Goal: Transaction & Acquisition: Subscribe to service/newsletter

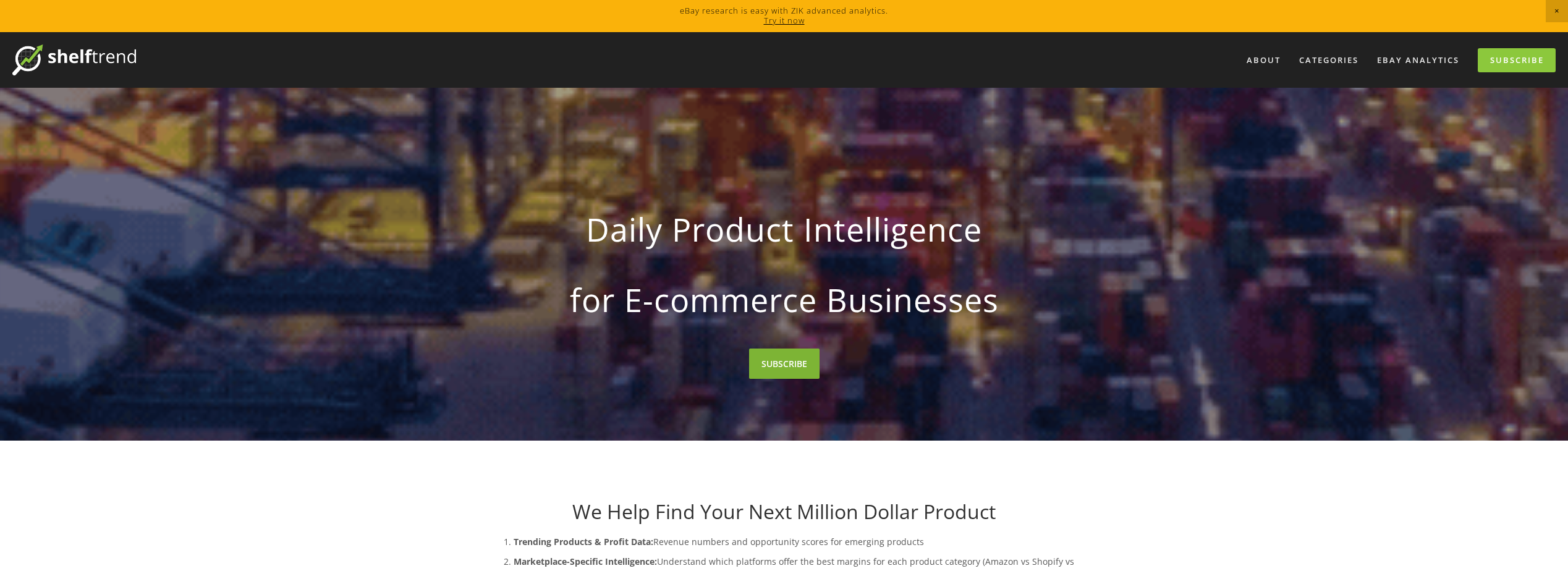
click at [775, 367] on link "SUBSCRIBE" at bounding box center [784, 364] width 71 height 30
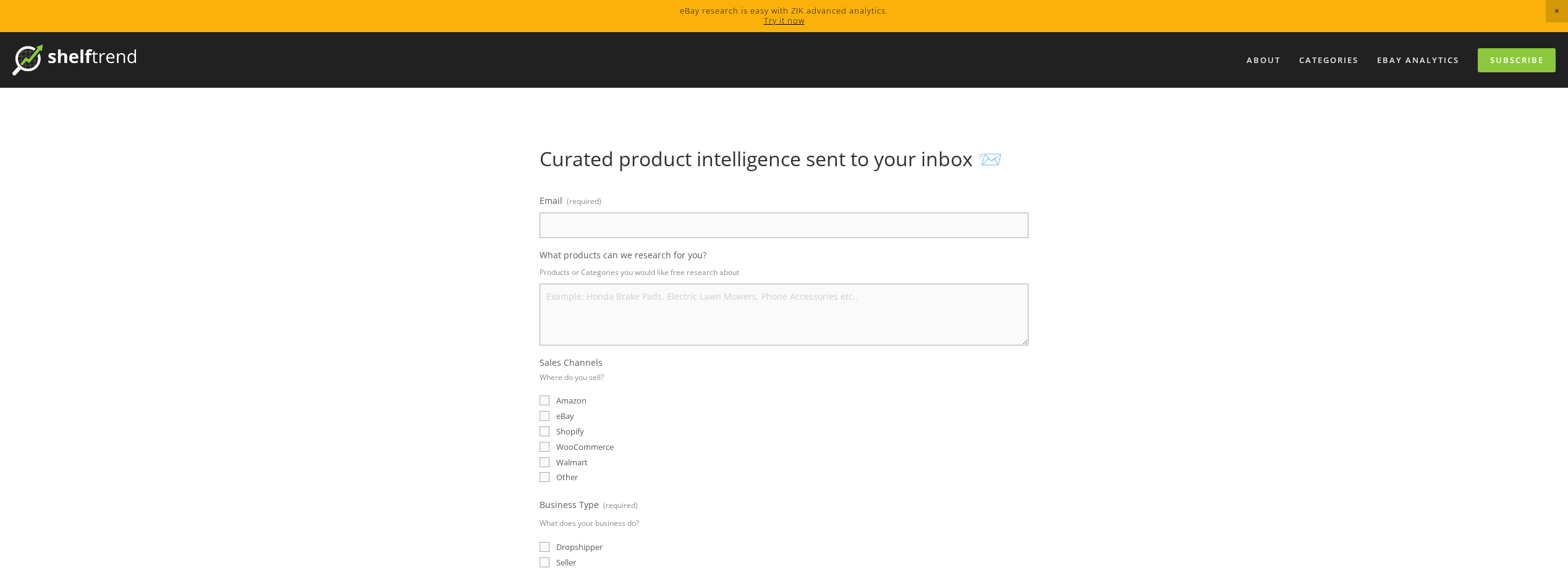
click at [734, 223] on input "Email (required)" at bounding box center [784, 226] width 489 height 26
type input "necryte@gmail.com"
click at [702, 305] on textarea "What products can we research for you?" at bounding box center [784, 314] width 489 height 62
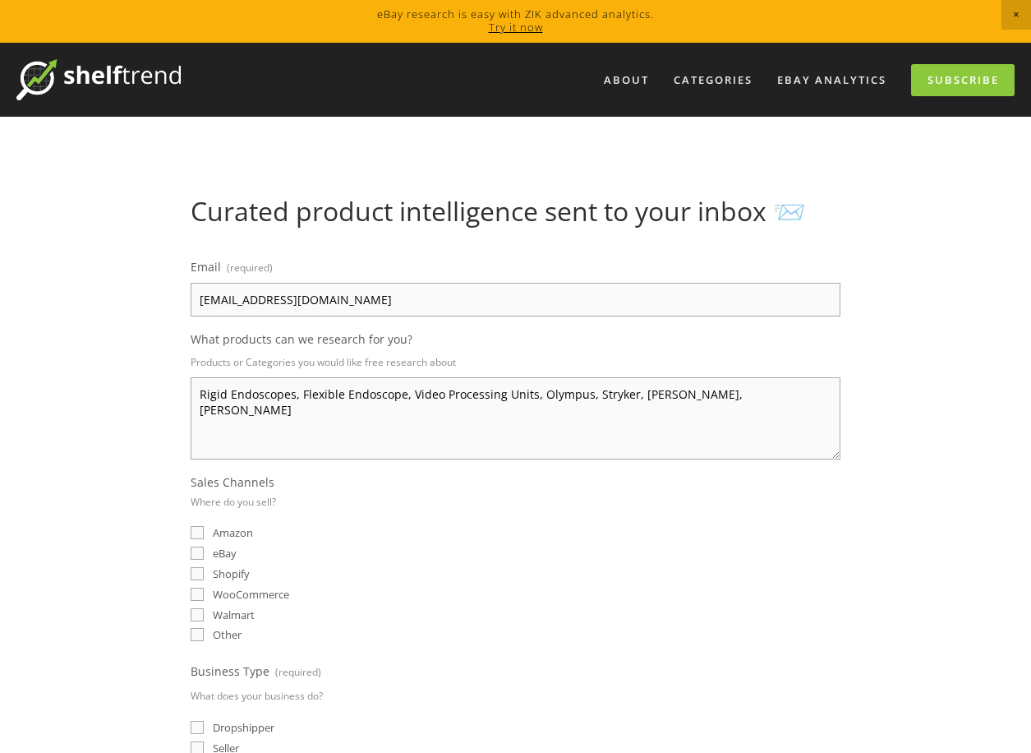
click at [483, 211] on h1 "Curated product intelligence sent to your inbox 📨" at bounding box center [516, 211] width 650 height 31
click at [806, 412] on textarea "Rigid Endoscopes, Flexible Endoscope, Video Processing Units, Olympus, Stryker,…" at bounding box center [516, 418] width 650 height 82
type textarea "Rigid Endoscopes, Flexible Endoscope, Video Processing Units, Olympus, Stryker,…"
click at [493, 547] on div "eBay" at bounding box center [516, 553] width 650 height 16
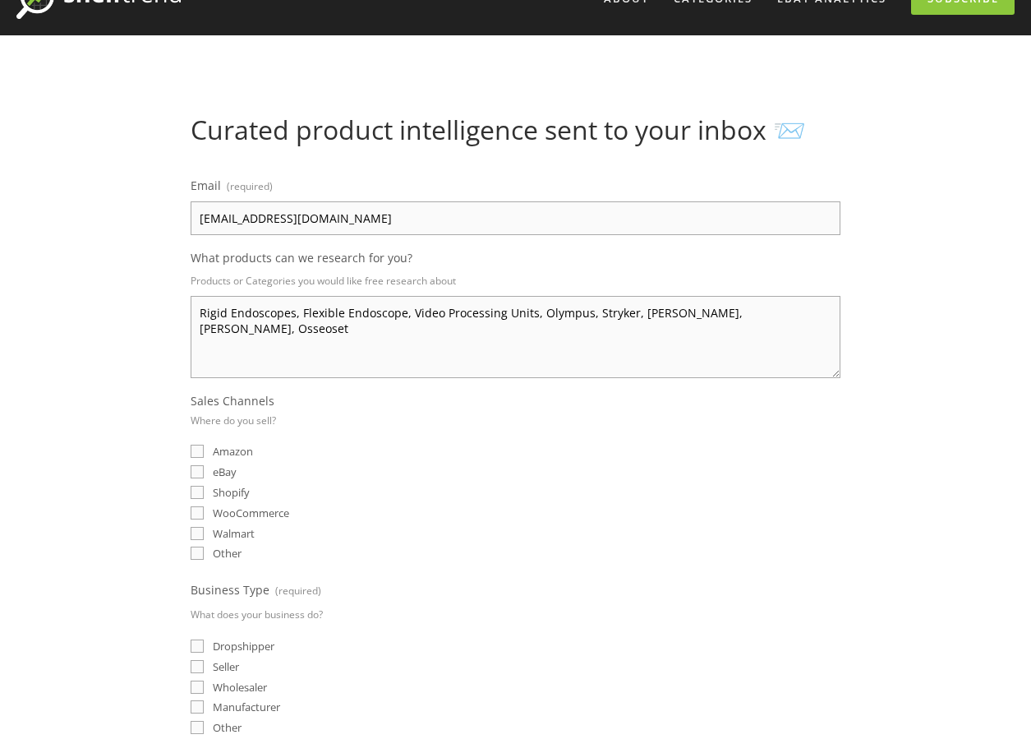
scroll to position [137, 0]
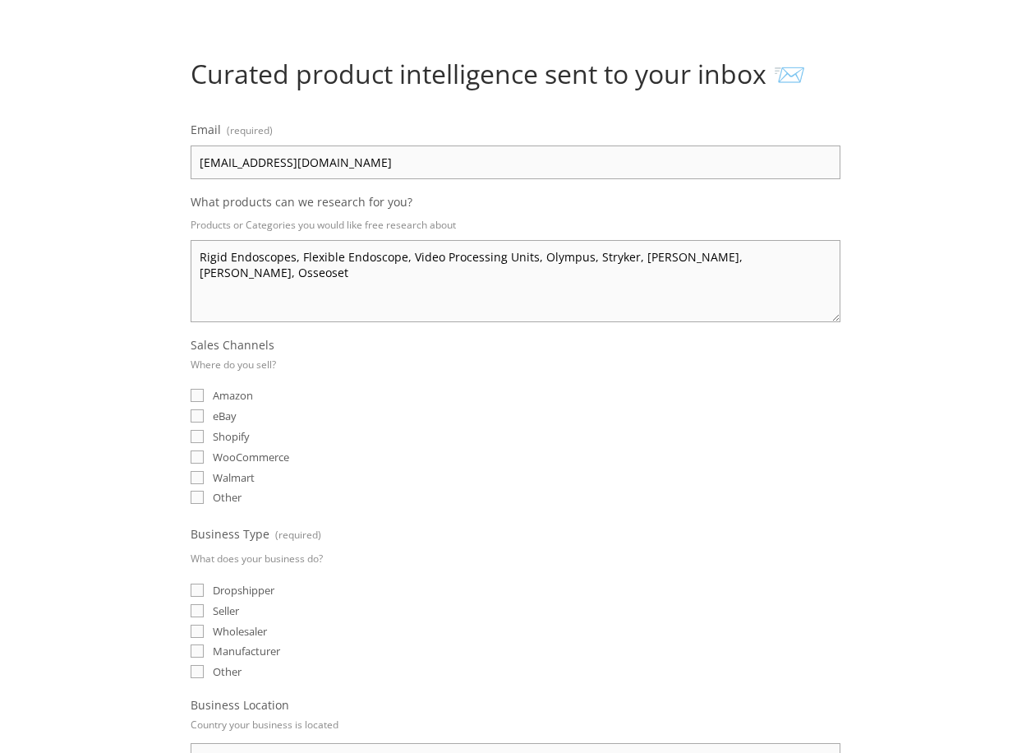
click at [211, 418] on label "eBay" at bounding box center [214, 415] width 46 height 15
click at [204, 418] on input "eBay" at bounding box center [197, 415] width 13 height 13
checkbox input "true"
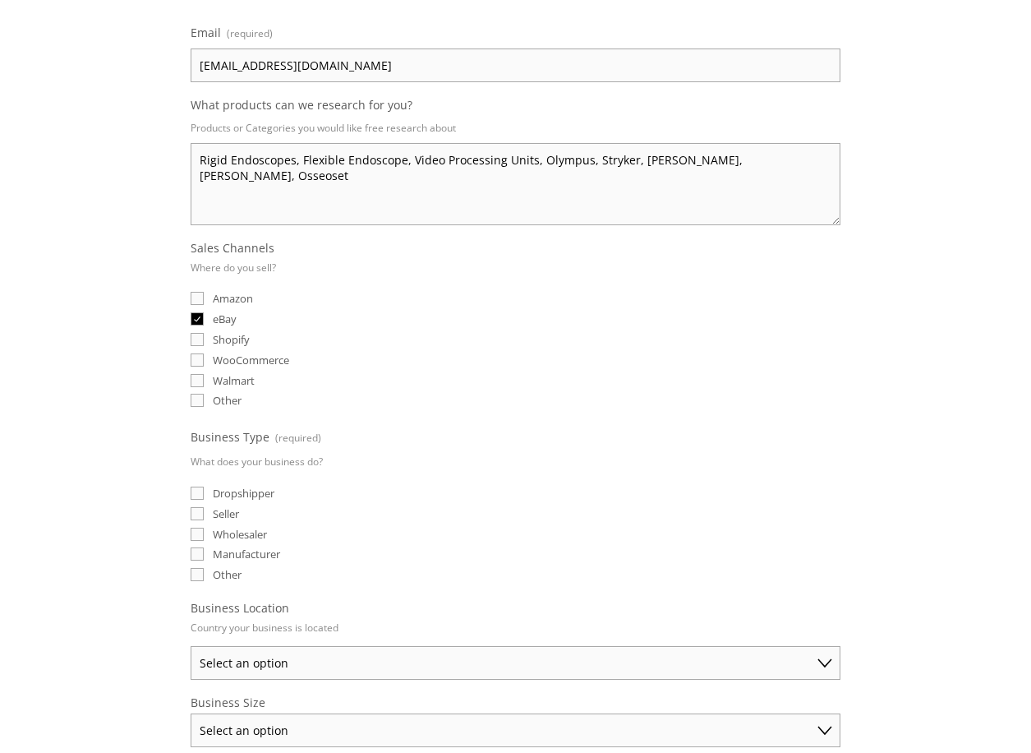
scroll to position [274, 0]
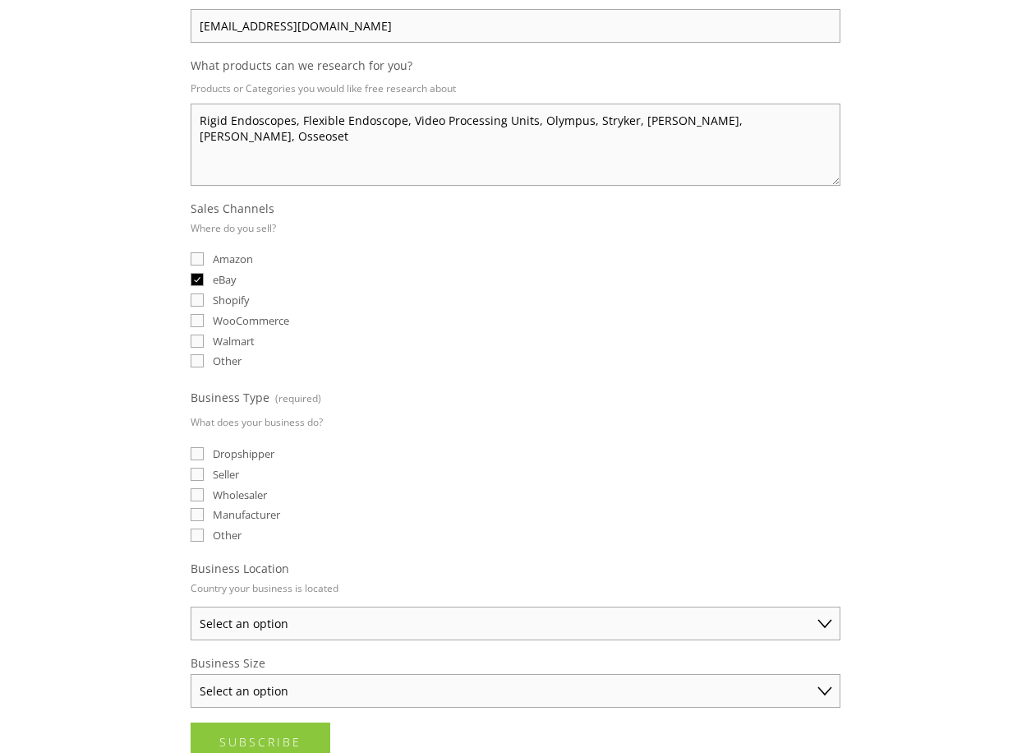
click at [245, 450] on span "Dropshipper" at bounding box center [244, 453] width 62 height 15
click at [204, 450] on input "Dropshipper" at bounding box center [197, 453] width 13 height 13
checkbox input "true"
click at [231, 493] on span "Wholesaler" at bounding box center [240, 494] width 54 height 15
click at [204, 493] on input "Wholesaler" at bounding box center [197, 494] width 13 height 13
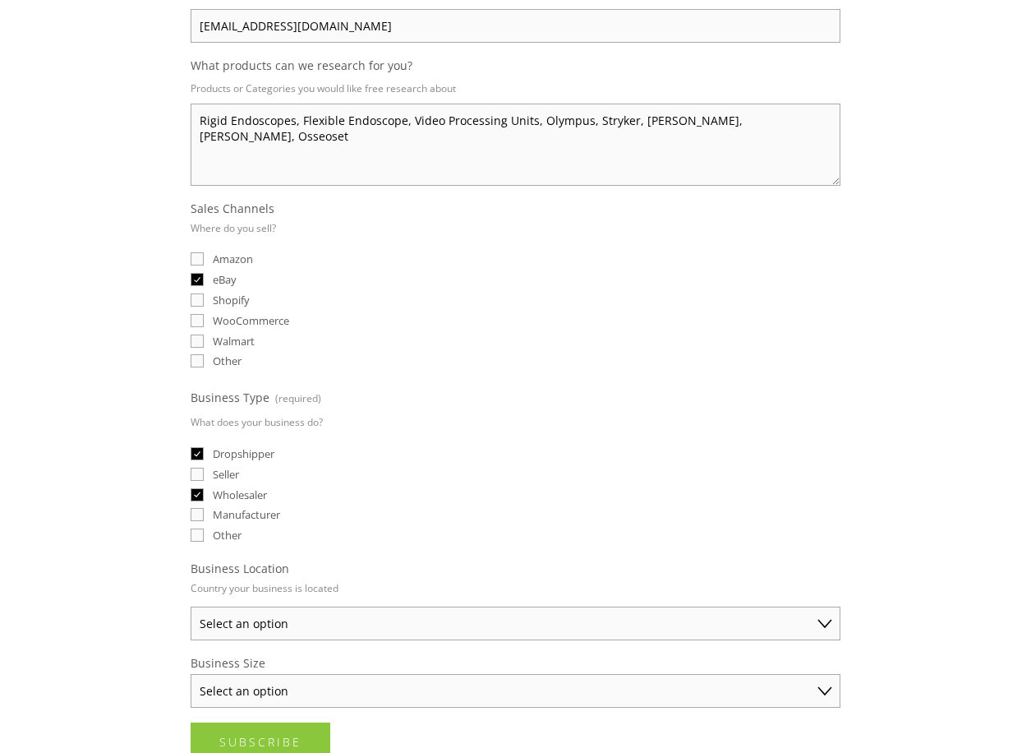
checkbox input "true"
click at [243, 451] on span "Dropshipper" at bounding box center [244, 453] width 62 height 15
click at [204, 451] on input "Dropshipper" at bounding box center [197, 453] width 13 height 13
click at [249, 452] on span "Dropshipper" at bounding box center [244, 453] width 62 height 15
click at [204, 452] on input "Dropshipper" at bounding box center [197, 453] width 13 height 13
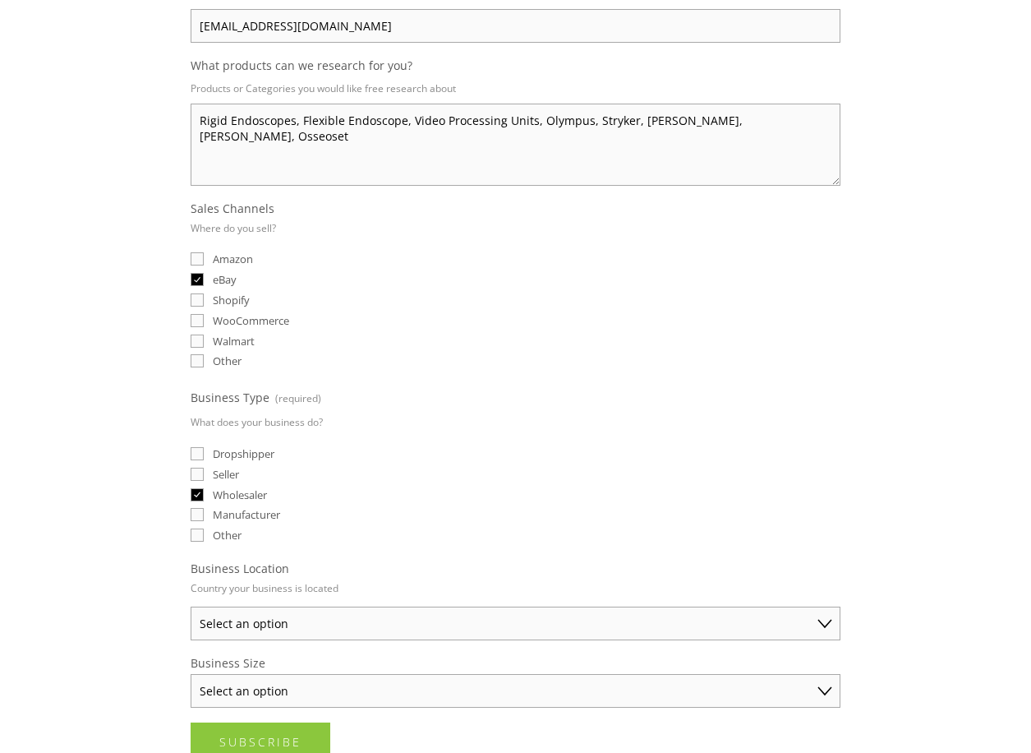
checkbox input "true"
click at [250, 492] on span "Wholesaler" at bounding box center [240, 494] width 54 height 15
click at [204, 492] on input "Wholesaler" at bounding box center [197, 494] width 13 height 13
checkbox input "false"
click at [194, 476] on input "Seller" at bounding box center [197, 474] width 13 height 13
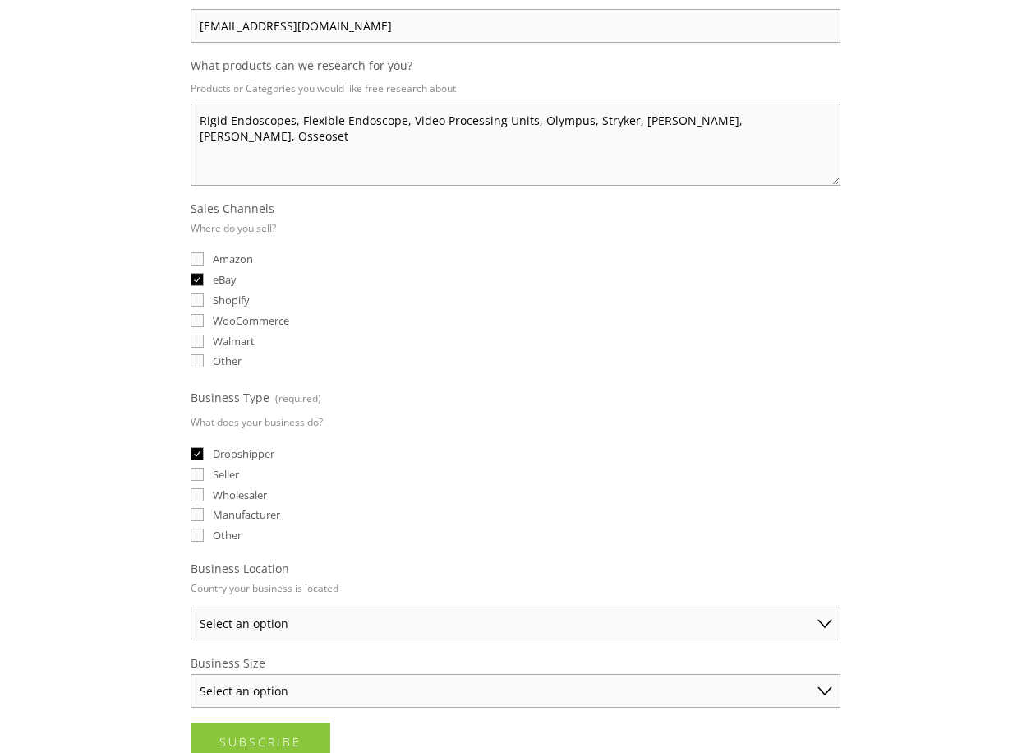
checkbox input "true"
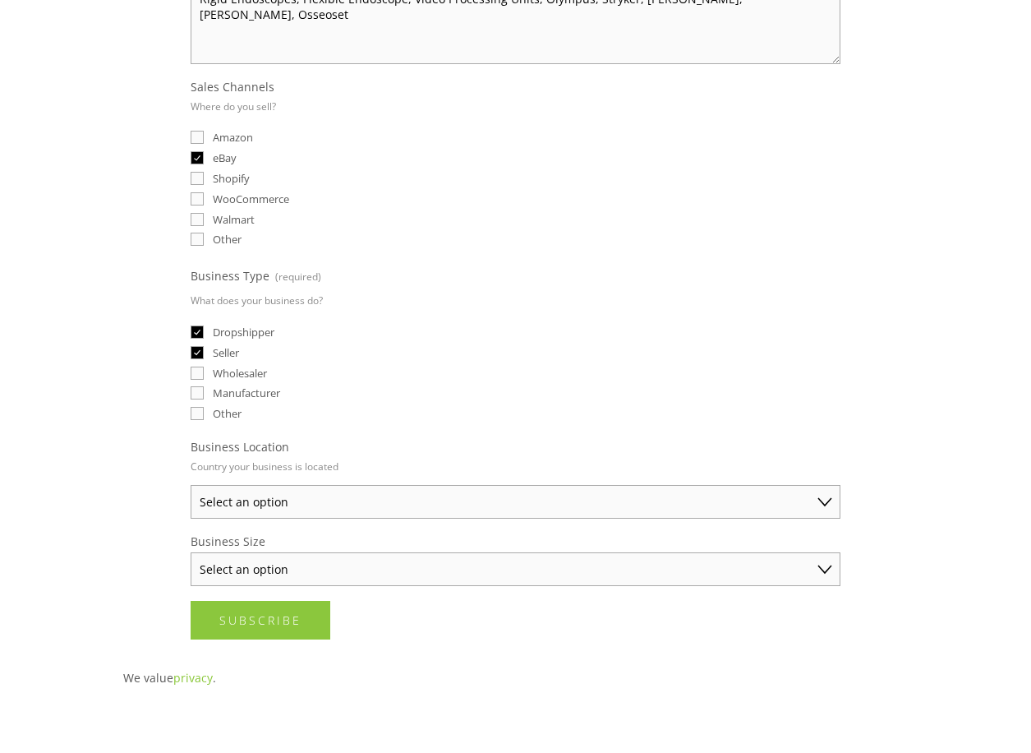
scroll to position [548, 0]
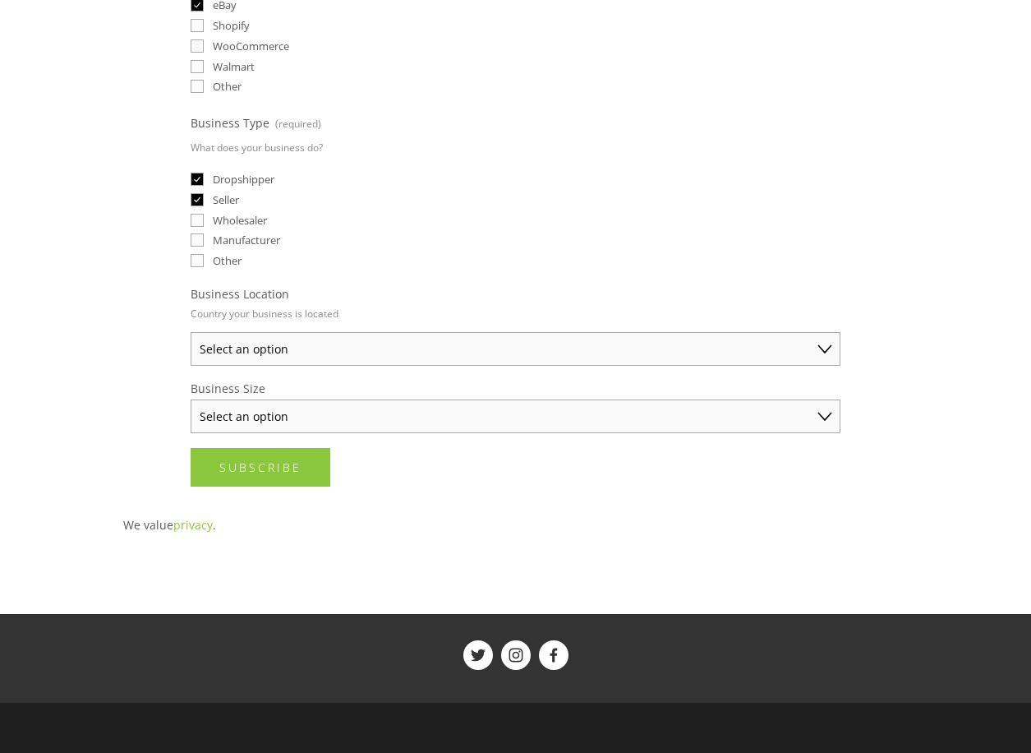
click at [384, 358] on select "Select an option Australia United States United Kingdom China Japan Germany Can…" at bounding box center [516, 349] width 650 height 34
select select "[GEOGRAPHIC_DATA]"
click at [191, 332] on select "Select an option Australia United States United Kingdom China Japan Germany Can…" at bounding box center [516, 349] width 650 height 34
click at [370, 413] on select "Select an option Solo Merchant (under $50K annual sales) Small Business ($50K -…" at bounding box center [516, 416] width 650 height 34
select select "Solo Merchant (under $50K annual sales)"
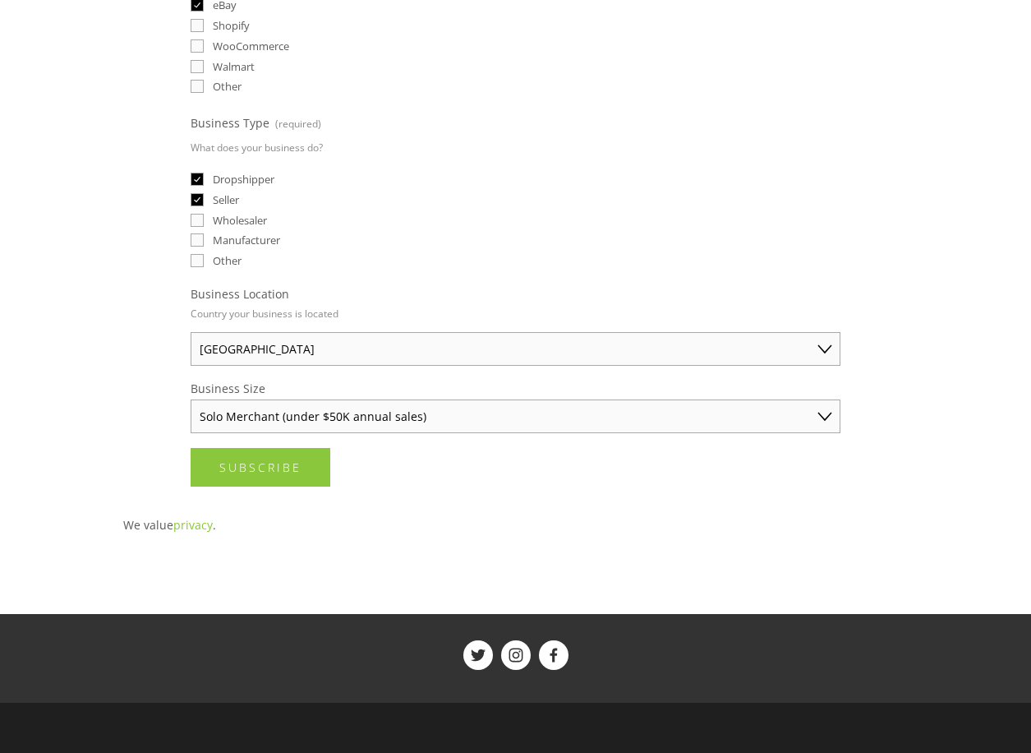
click at [191, 399] on select "Select an option Solo Merchant (under $50K annual sales) Small Business ($50K -…" at bounding box center [516, 416] width 650 height 34
click at [281, 475] on span "Subscribe" at bounding box center [260, 467] width 82 height 16
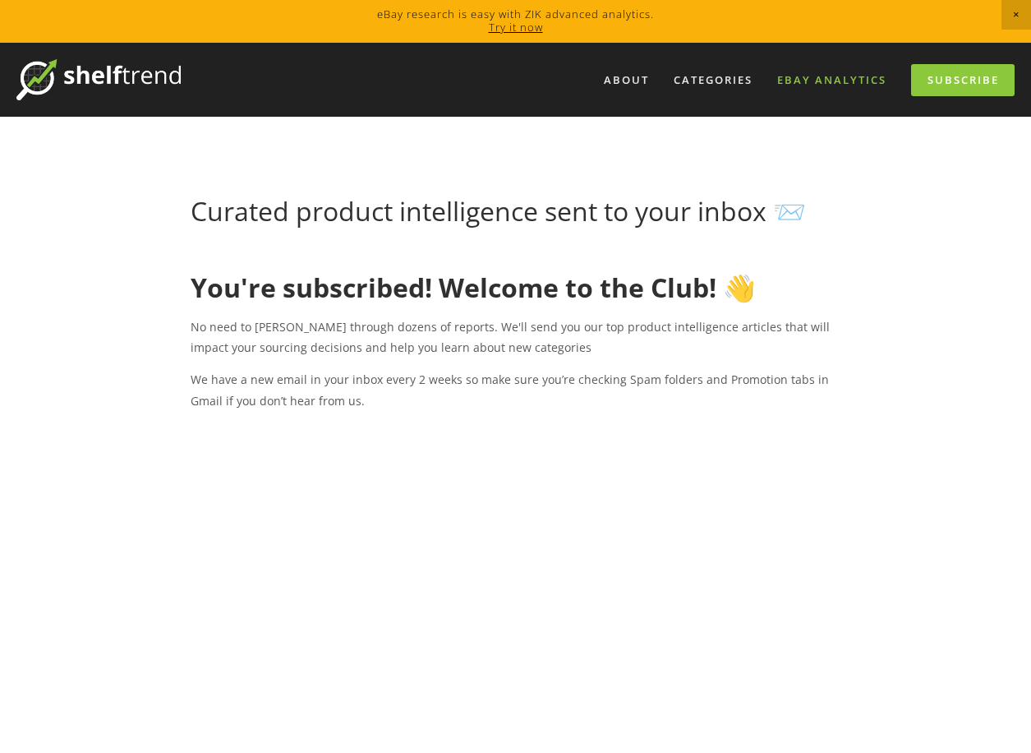
click at [851, 70] on link "eBay Analytics" at bounding box center [832, 80] width 131 height 27
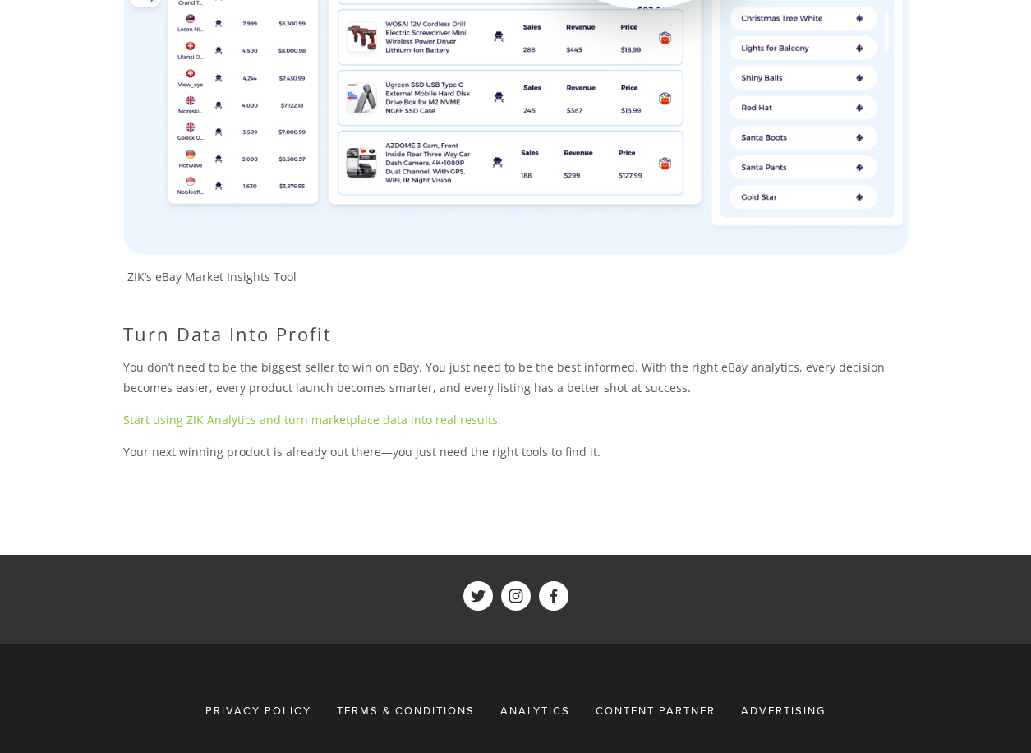
scroll to position [3958, 0]
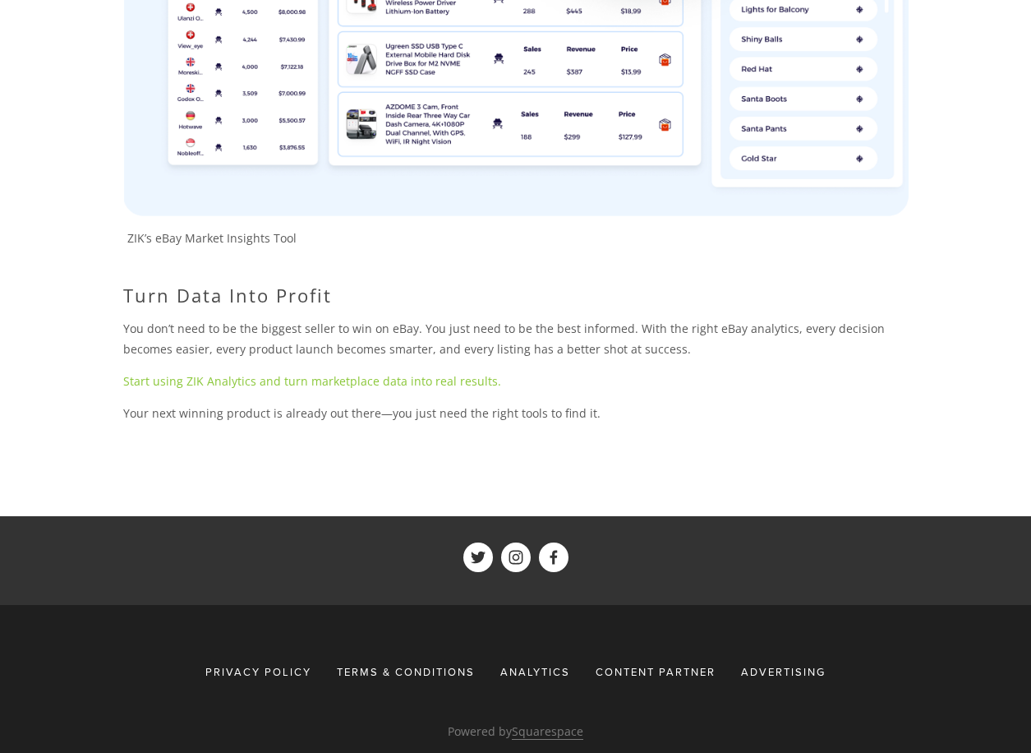
click at [403, 373] on link "Start using ZIK Analytics and turn marketplace data into real results." at bounding box center [312, 381] width 378 height 16
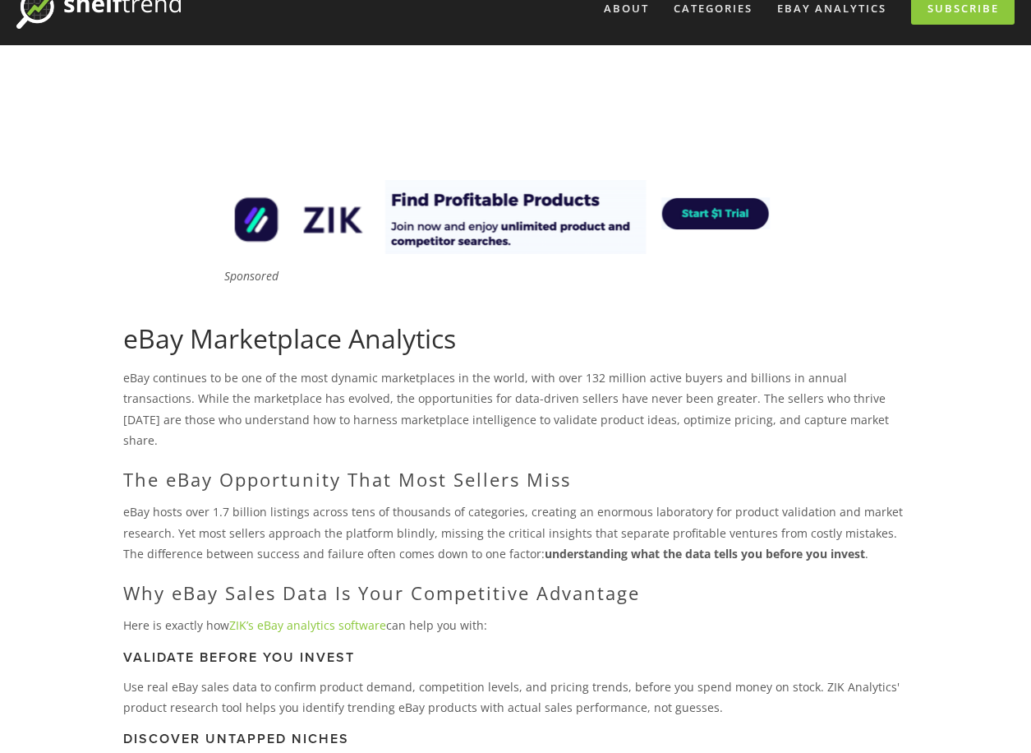
scroll to position [0, 0]
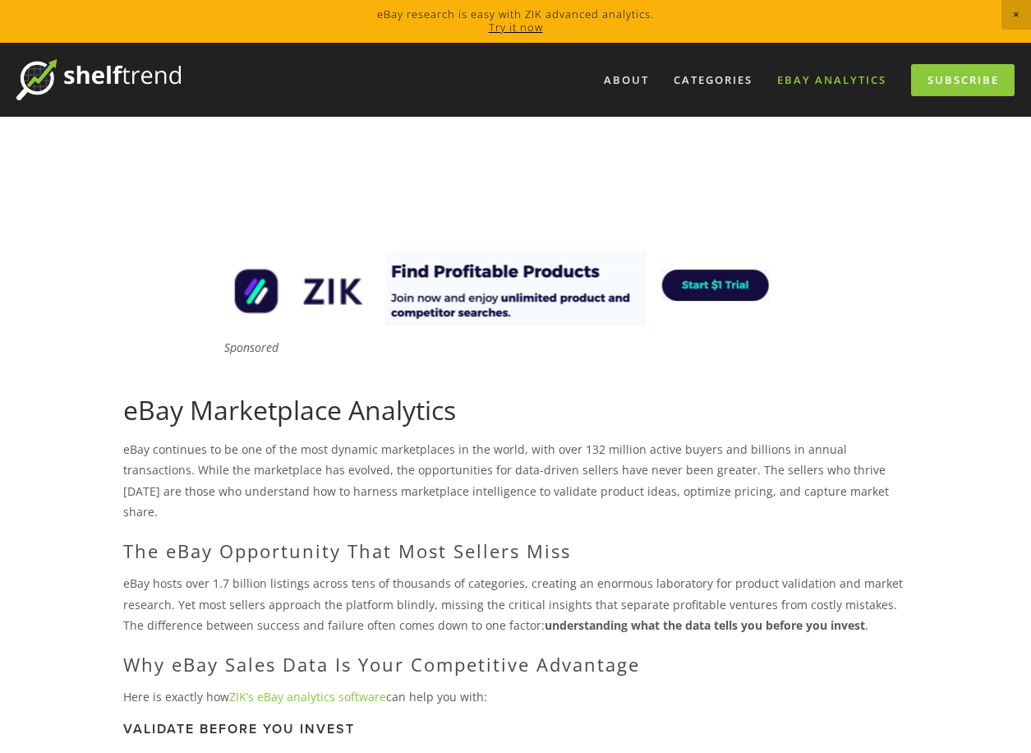
click at [865, 89] on link "eBay Analytics" at bounding box center [832, 80] width 131 height 27
click at [967, 80] on link "Subscribe" at bounding box center [963, 80] width 104 height 32
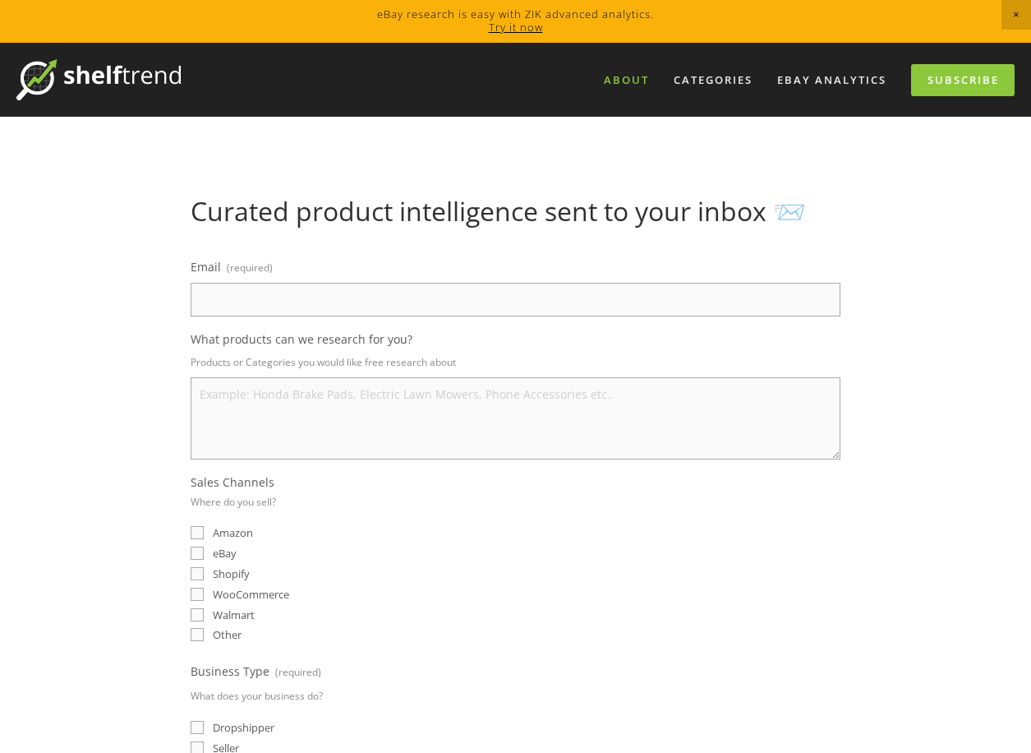
click at [635, 86] on link "About" at bounding box center [626, 80] width 67 height 27
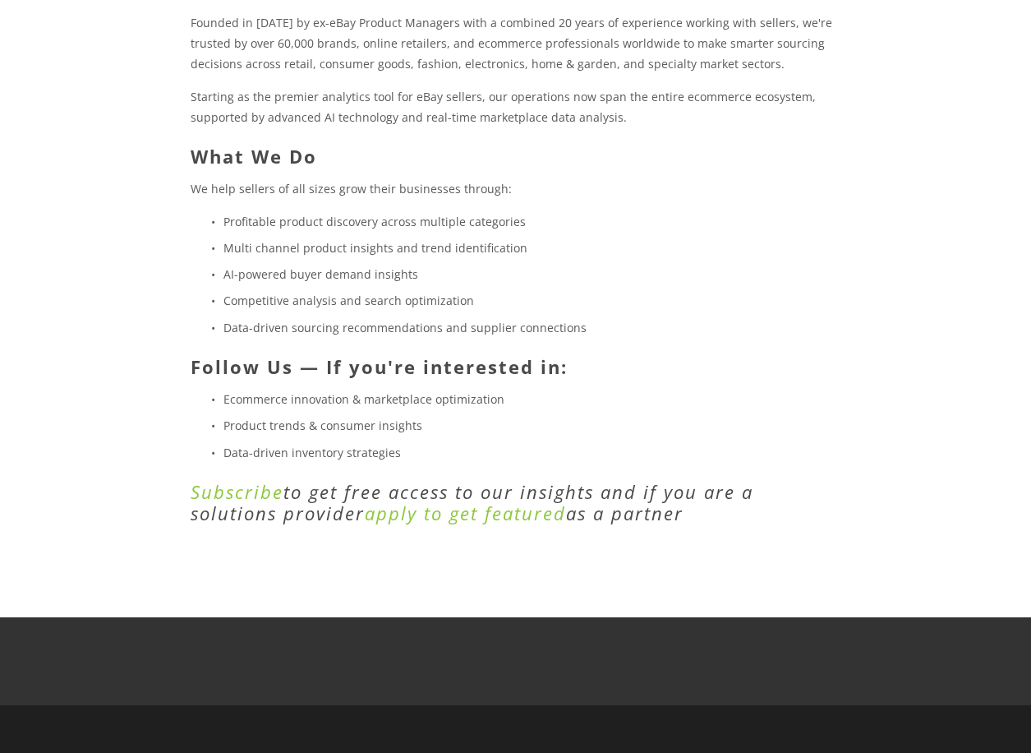
scroll to position [557, 0]
